Goal: Navigation & Orientation: Find specific page/section

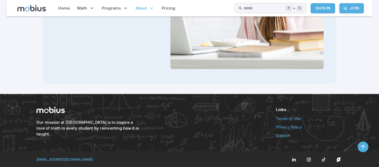
scroll to position [1073, 0]
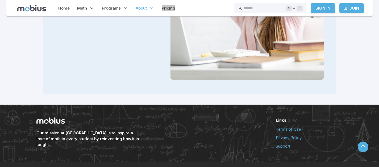
drag, startPoint x: 171, startPoint y: 8, endPoint x: 169, endPoint y: 0, distance: 8.0
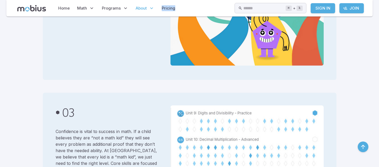
scroll to position [433, 0]
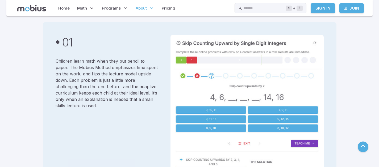
scroll to position [182, 0]
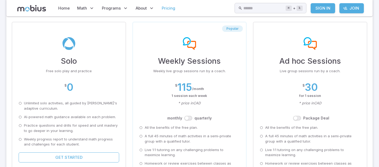
scroll to position [48, 0]
click at [195, 140] on p "A full 45 minutes of math activities in a semi-private group with a qualified t…" at bounding box center [192, 138] width 95 height 11
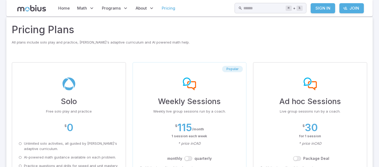
scroll to position [0, 0]
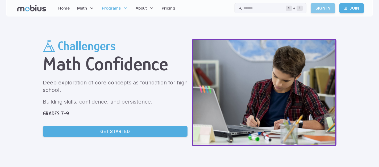
click at [332, 8] on link "Sign In" at bounding box center [323, 8] width 24 height 10
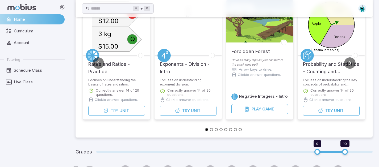
scroll to position [54, 0]
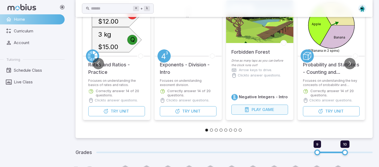
click at [264, 108] on span "Game" at bounding box center [269, 110] width 12 height 6
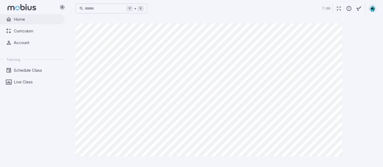
click at [20, 18] on span "Home" at bounding box center [37, 20] width 47 height 6
